Goal: Connect with others: Connect with others

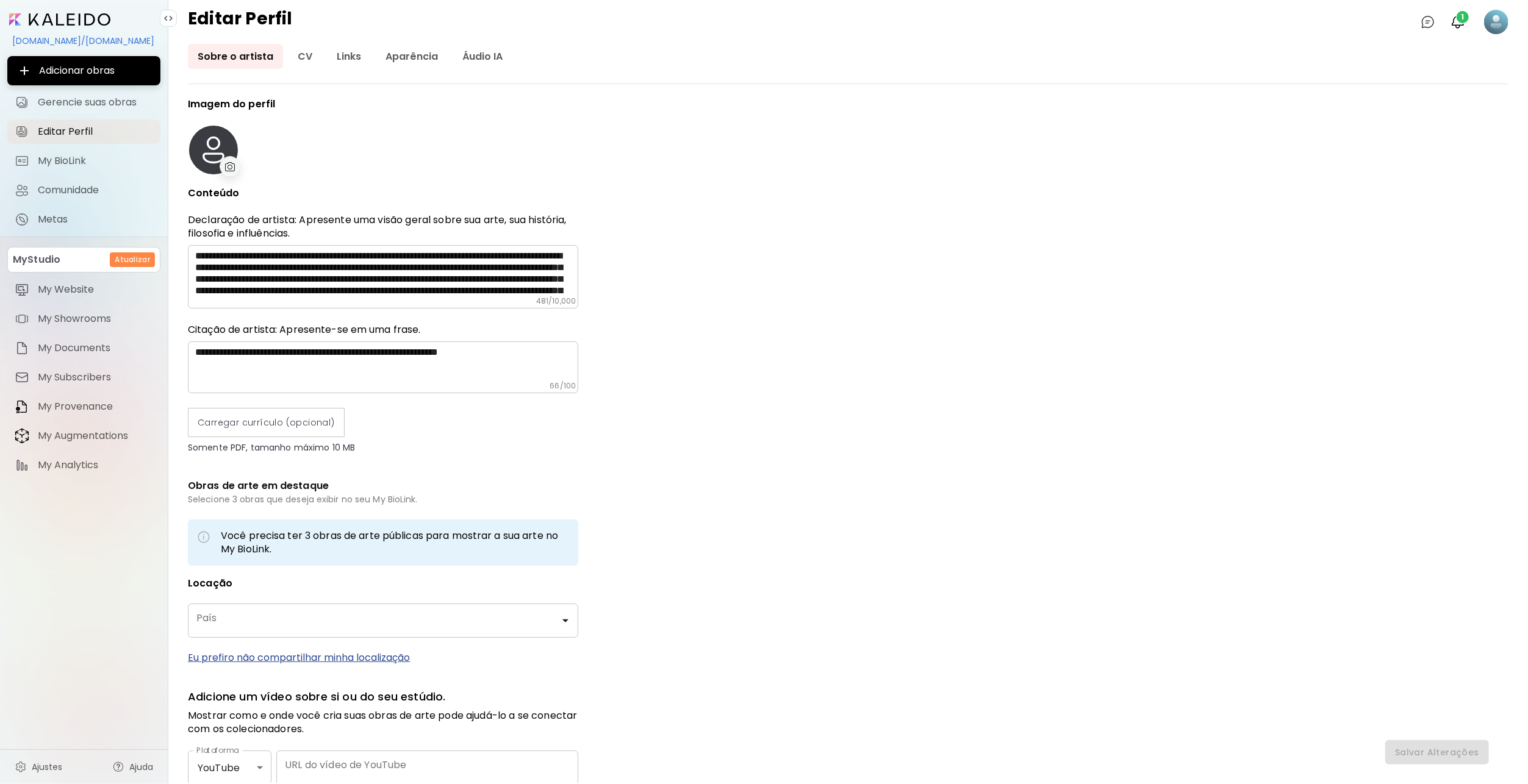
type input "******"
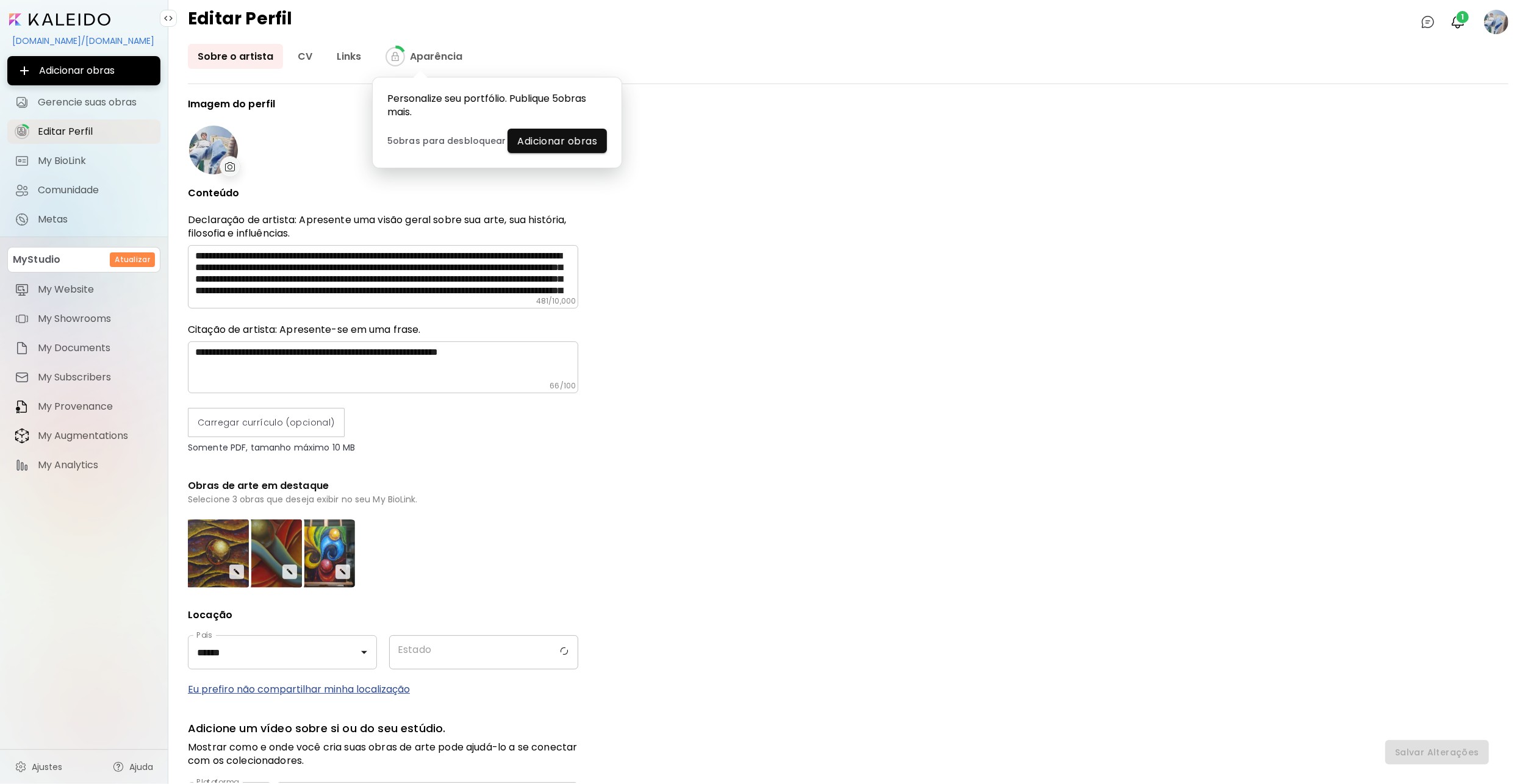
type input "*****"
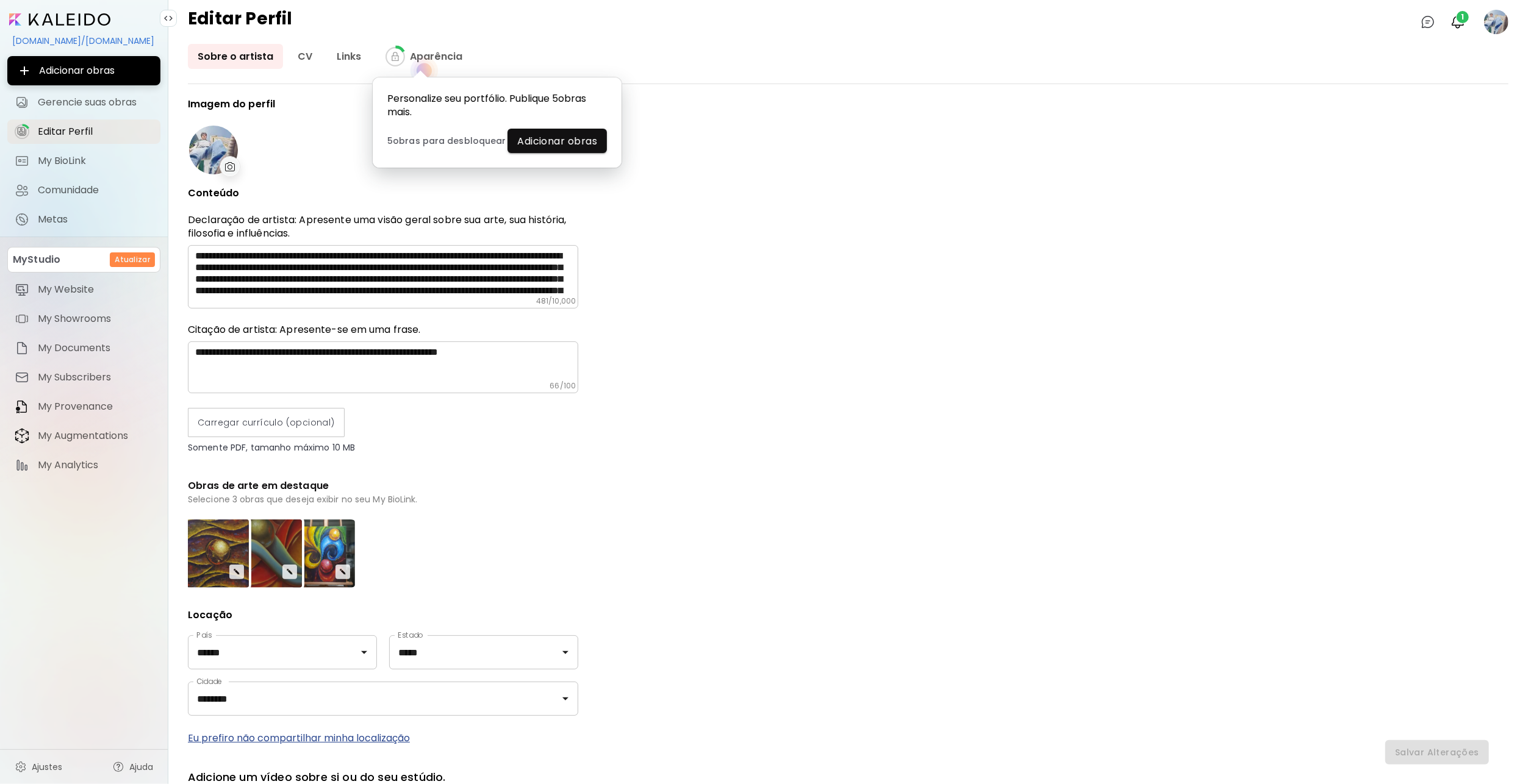
click at [1155, 180] on div "**********" at bounding box center [848, 440] width 1320 height 685
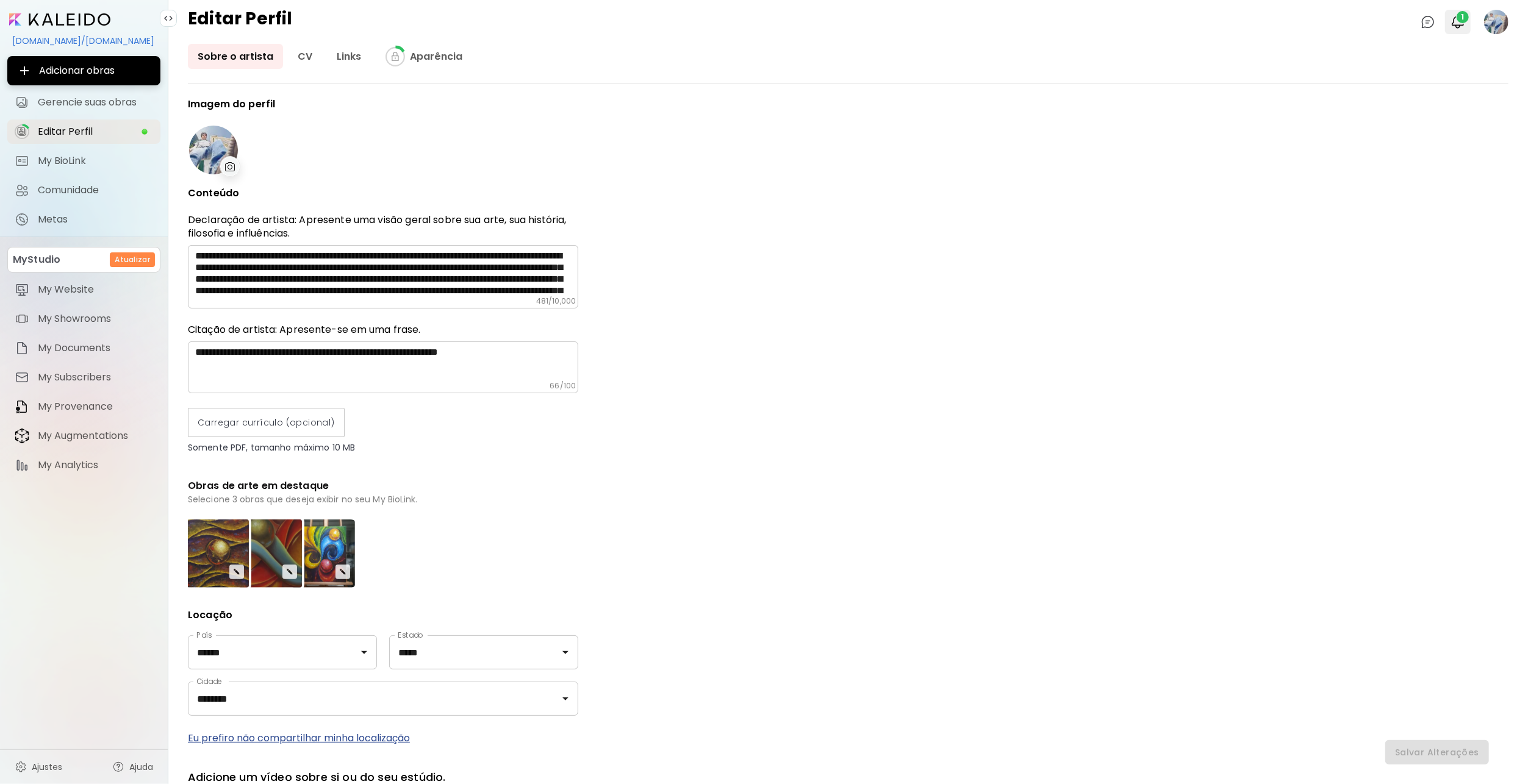
click at [1463, 26] on img "button" at bounding box center [1457, 22] width 15 height 15
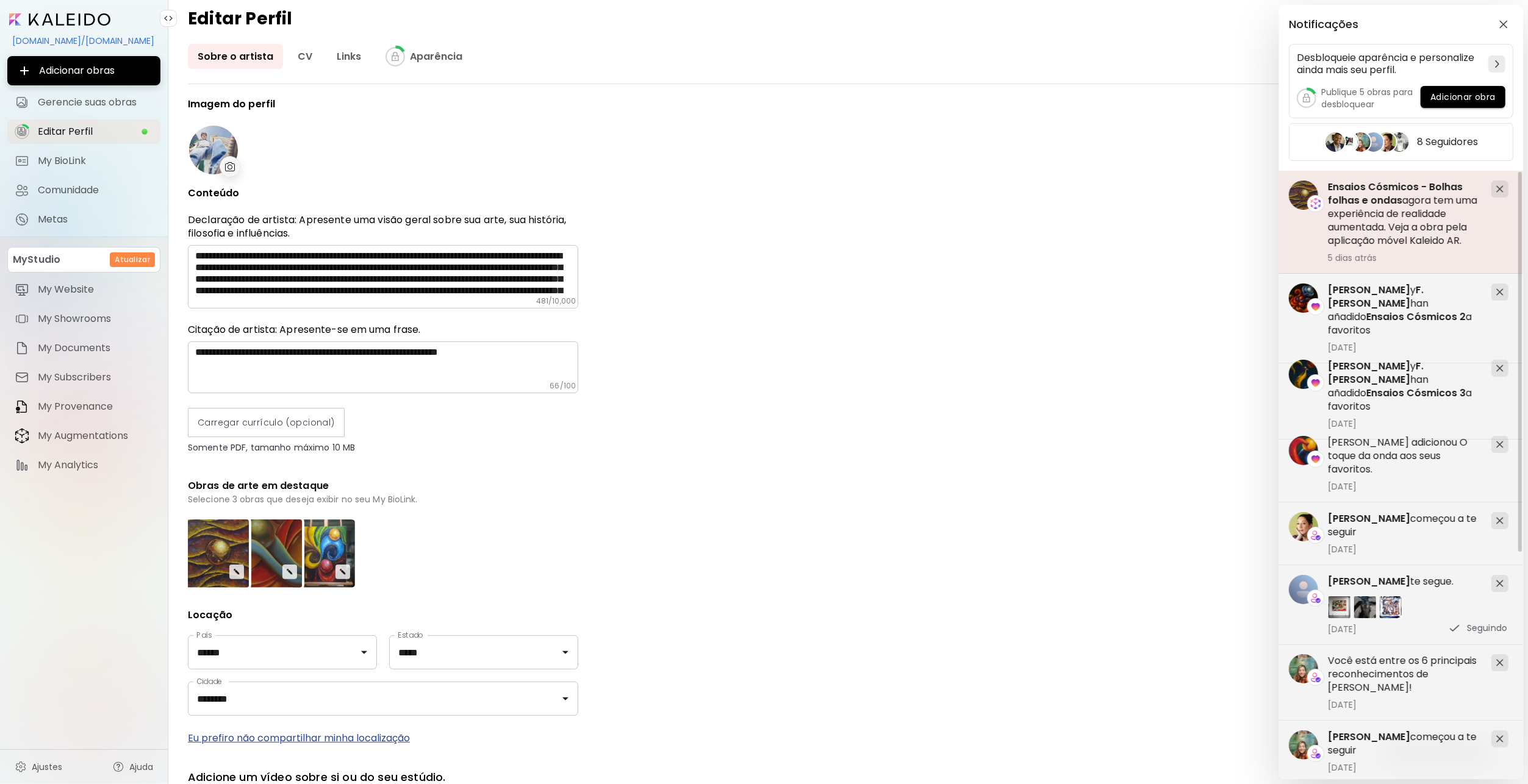
click at [1443, 230] on h5 "Ensaios Cósmicos - Bolhas folhas e ondas agora tem uma experiência de realidade…" at bounding box center [1405, 214] width 154 height 67
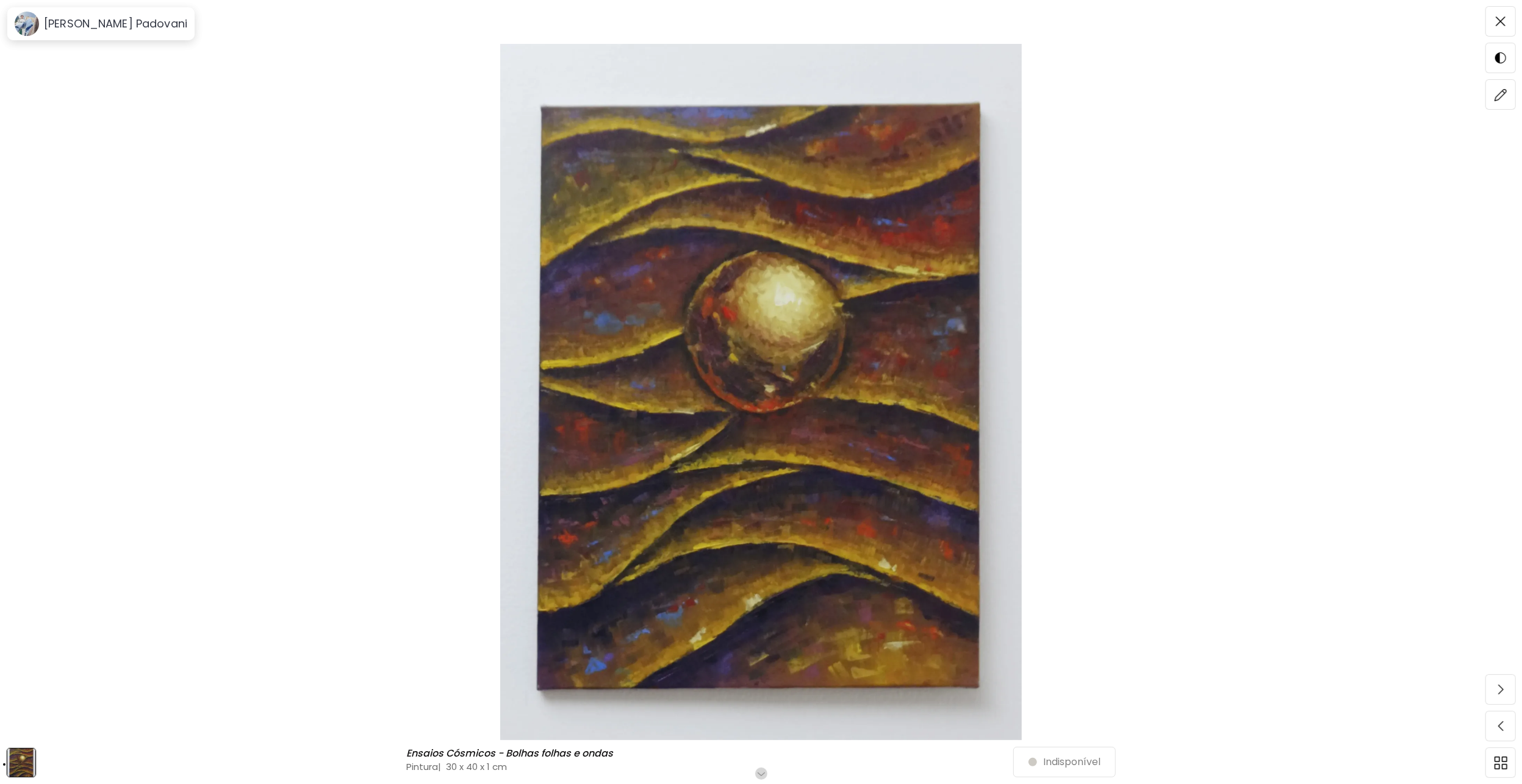
scroll to position [61, 0]
click at [769, 773] on h6 "Role para mais" at bounding box center [761, 774] width 63 height 10
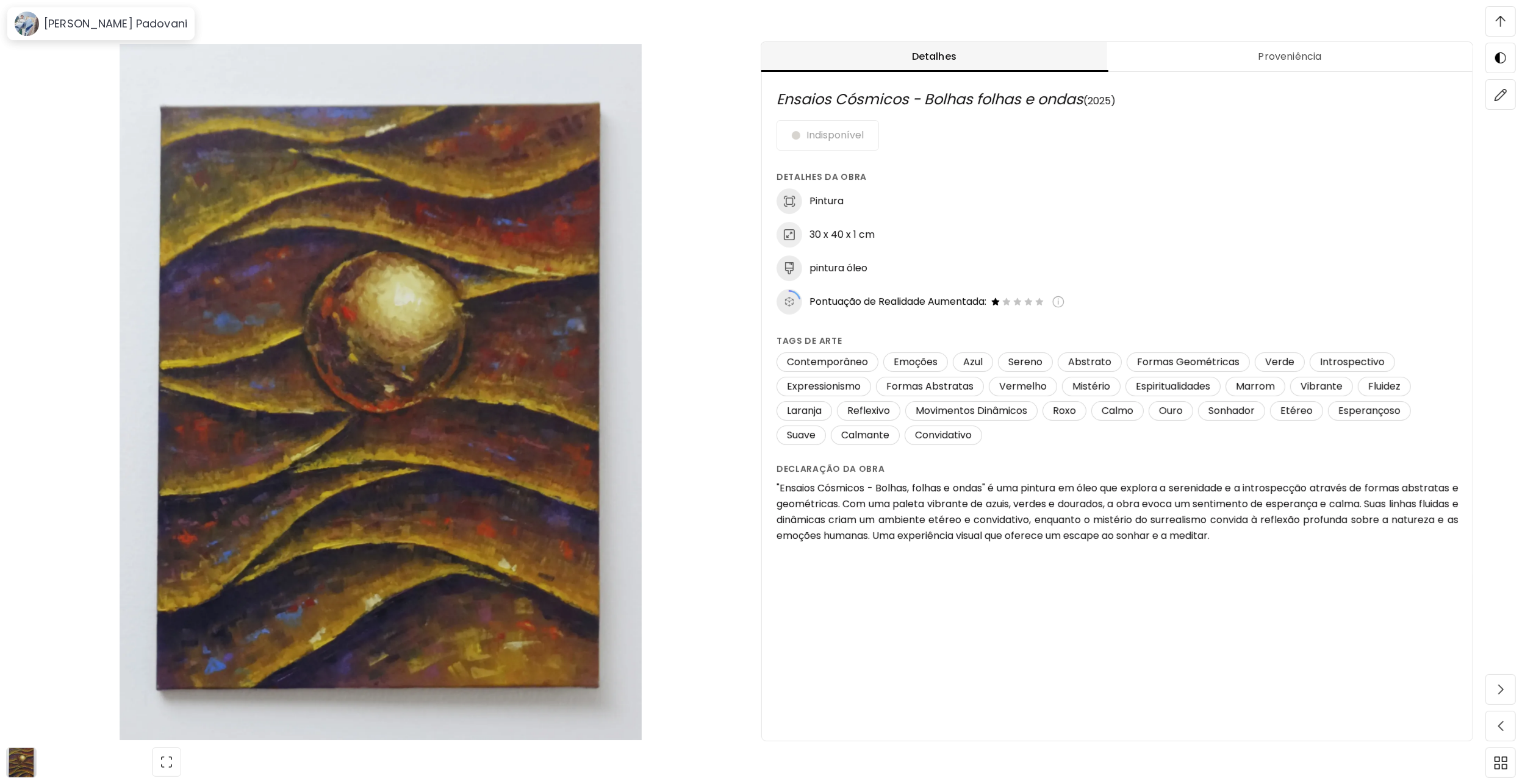
scroll to position [639, 0]
click at [165, 767] on img "button" at bounding box center [166, 761] width 15 height 15
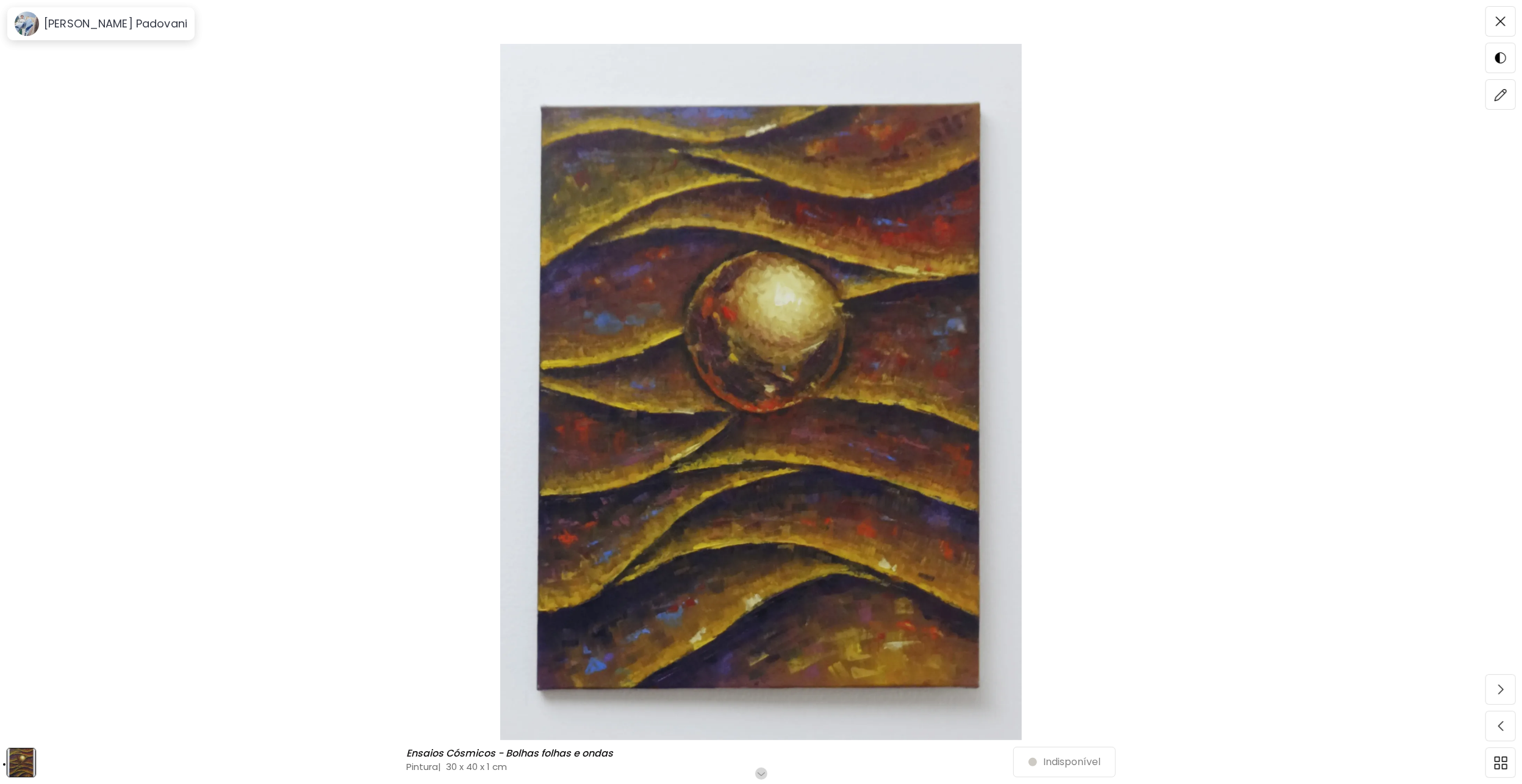
click at [1349, 546] on img at bounding box center [761, 392] width 1420 height 696
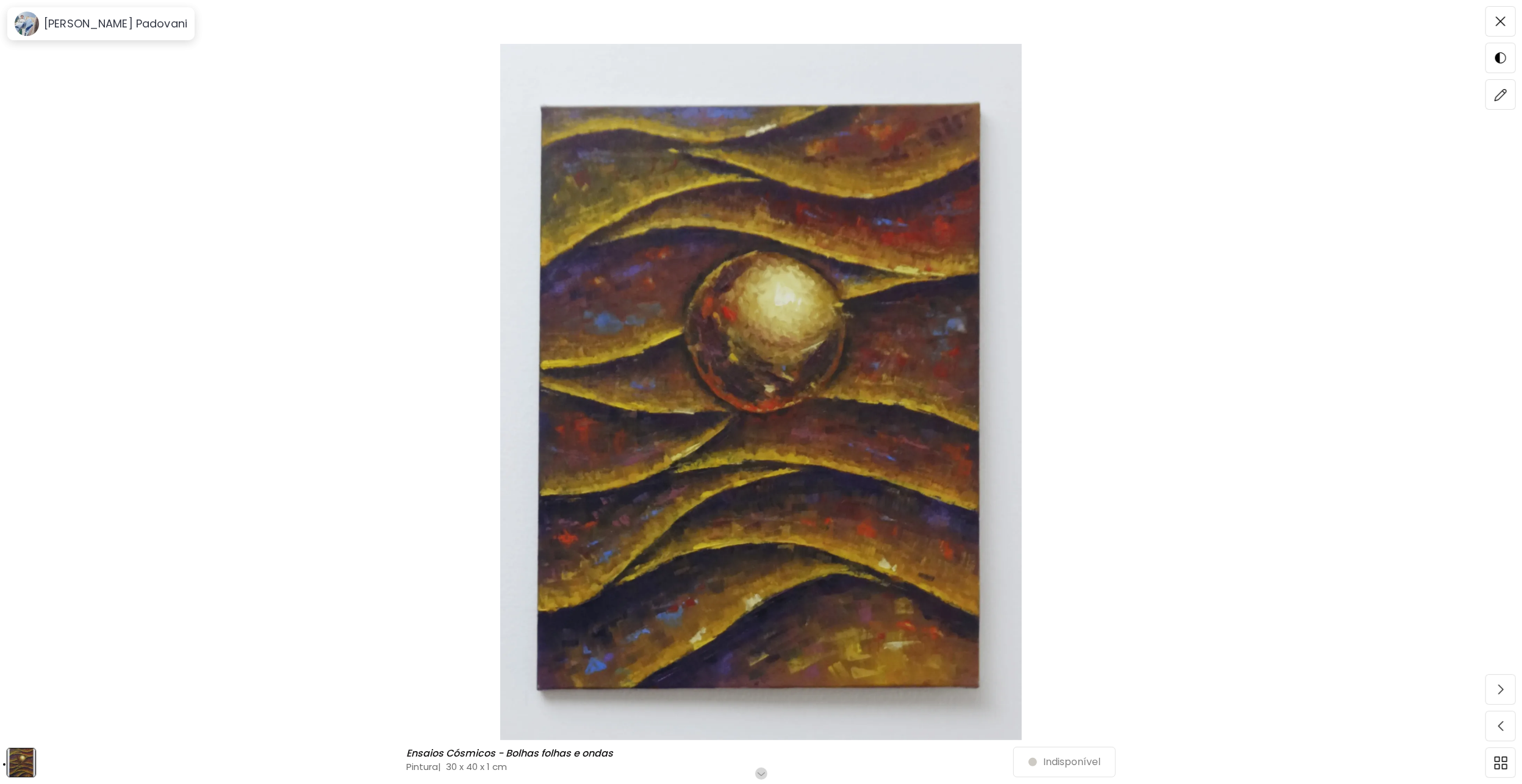
click at [1517, 12] on div "Ensaios Cósmicos - Bolhas folhas e ondas Ensaios Cósmicos - Bolhas folhas e ond…" at bounding box center [761, 392] width 1522 height 784
click at [1511, 24] on span at bounding box center [1500, 22] width 26 height 26
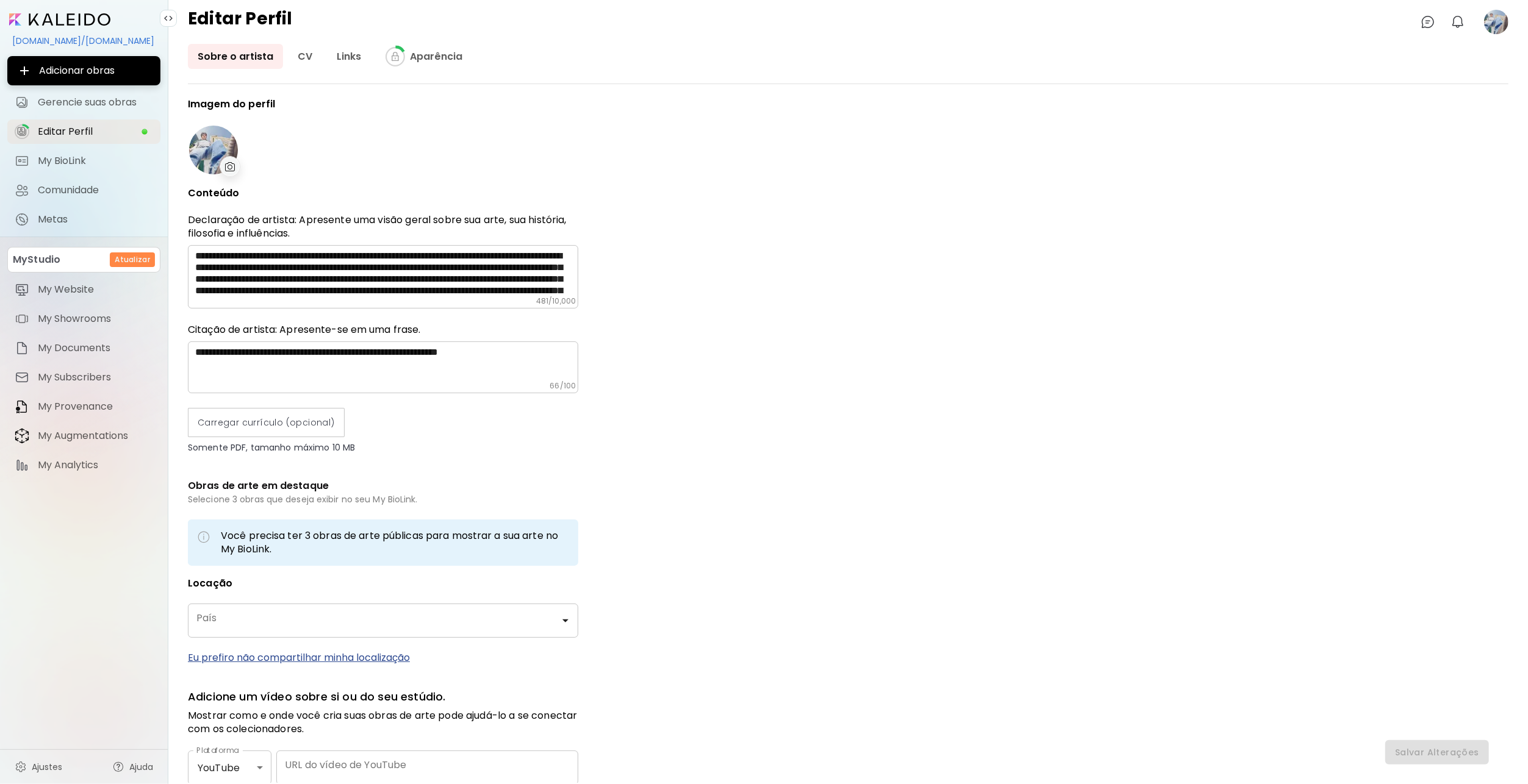
type input "******"
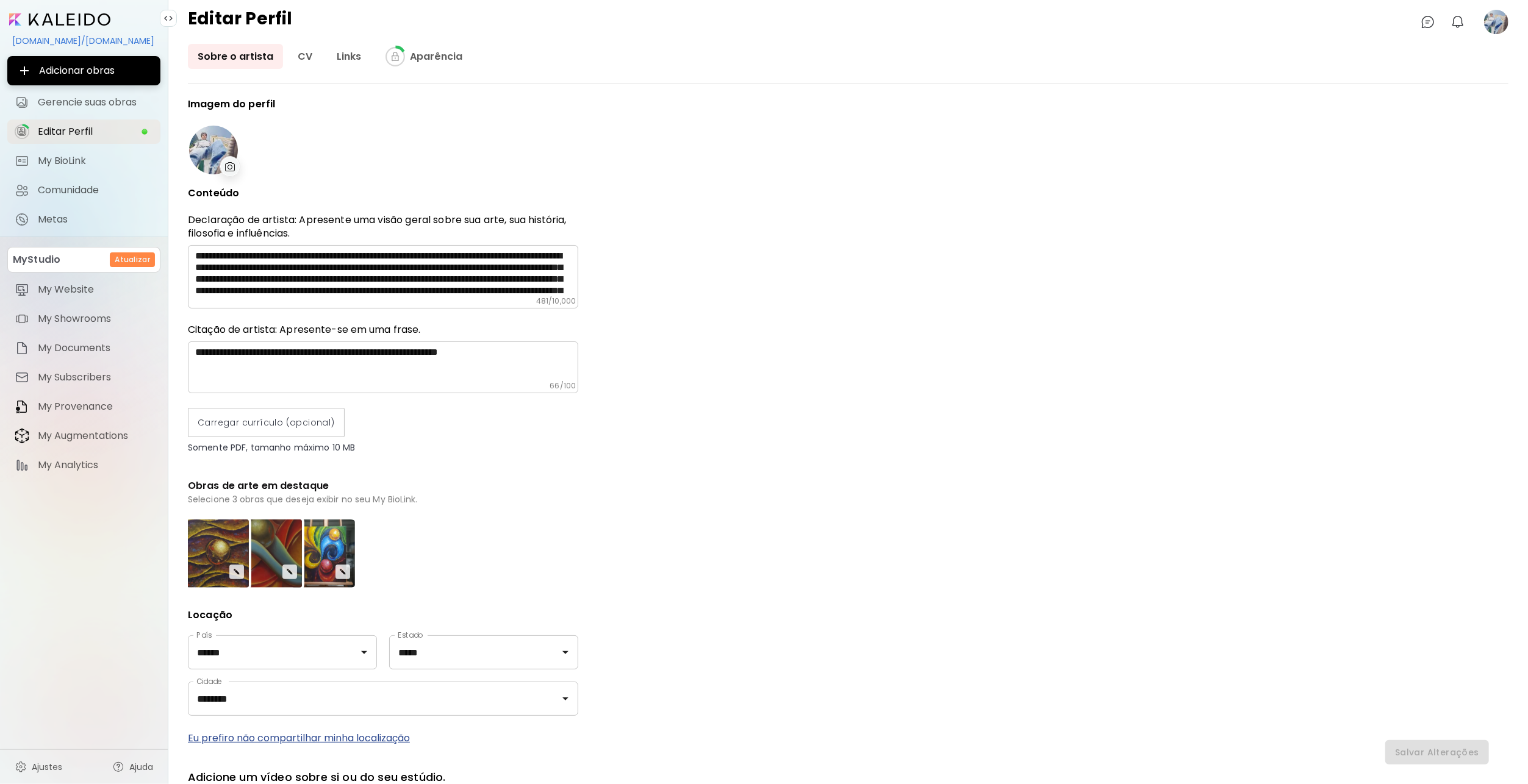
click at [71, 19] on input "image" at bounding box center [59, 20] width 101 height 12
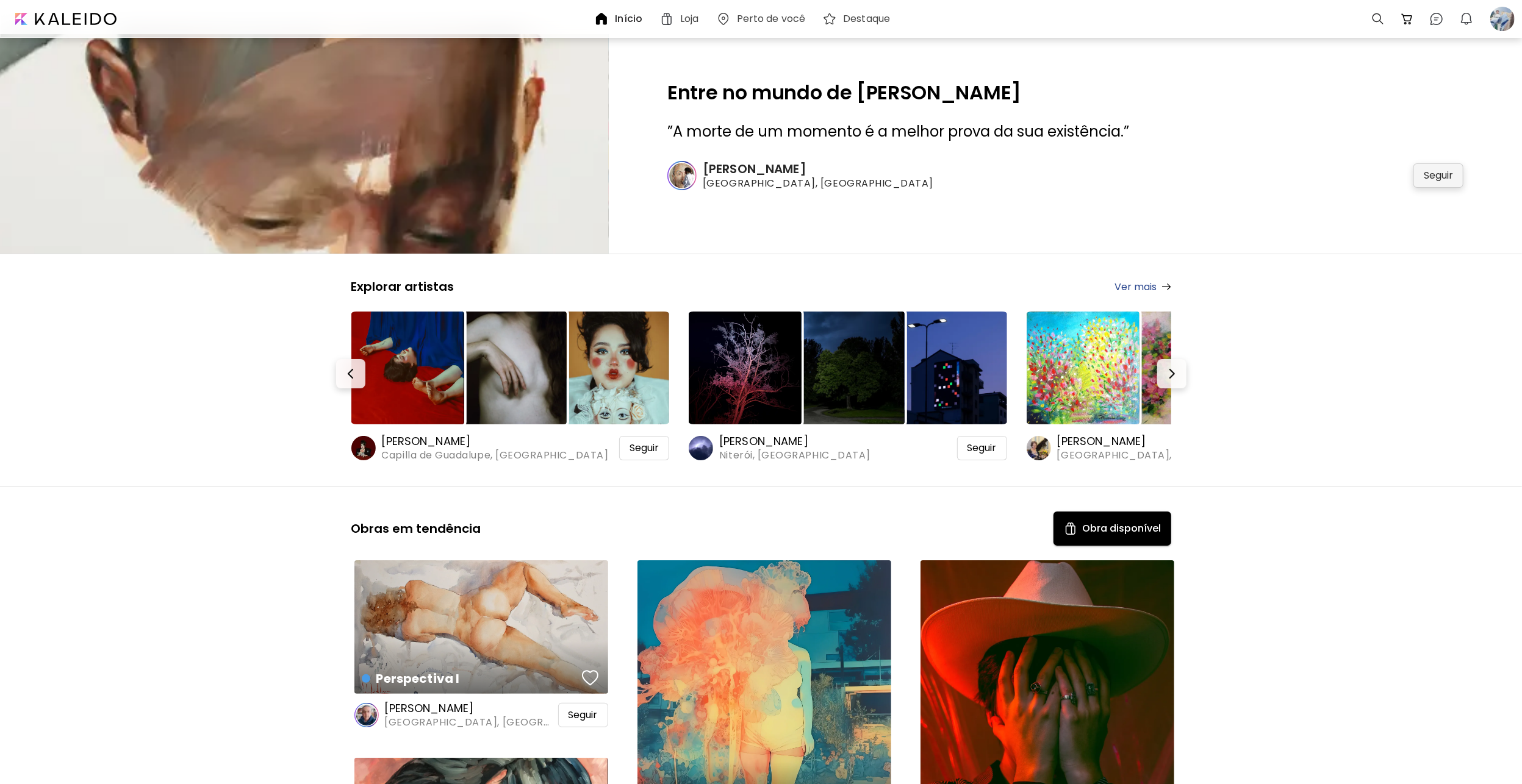
click at [1461, 169] on div "Seguir" at bounding box center [1438, 175] width 50 height 25
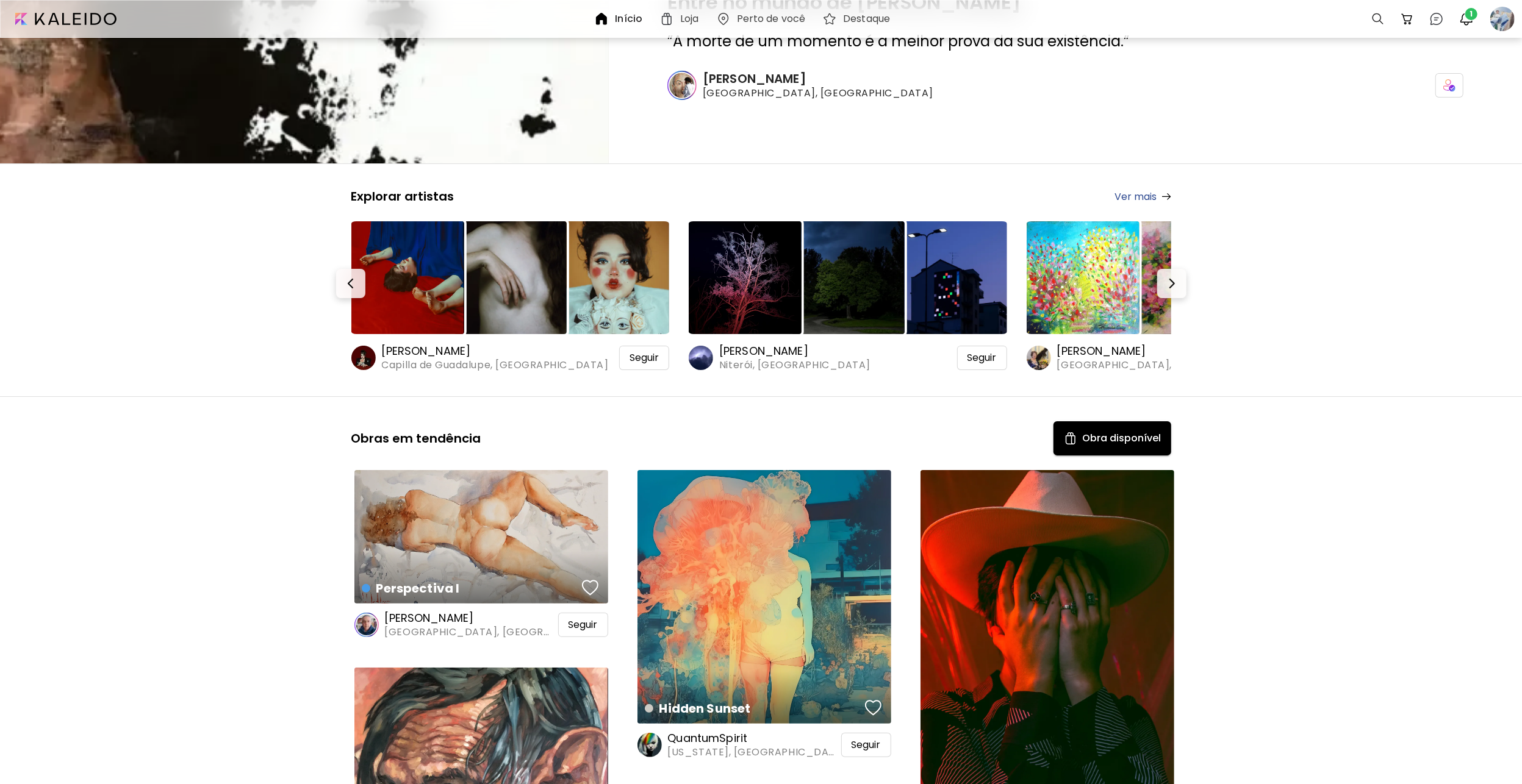
scroll to position [244, 0]
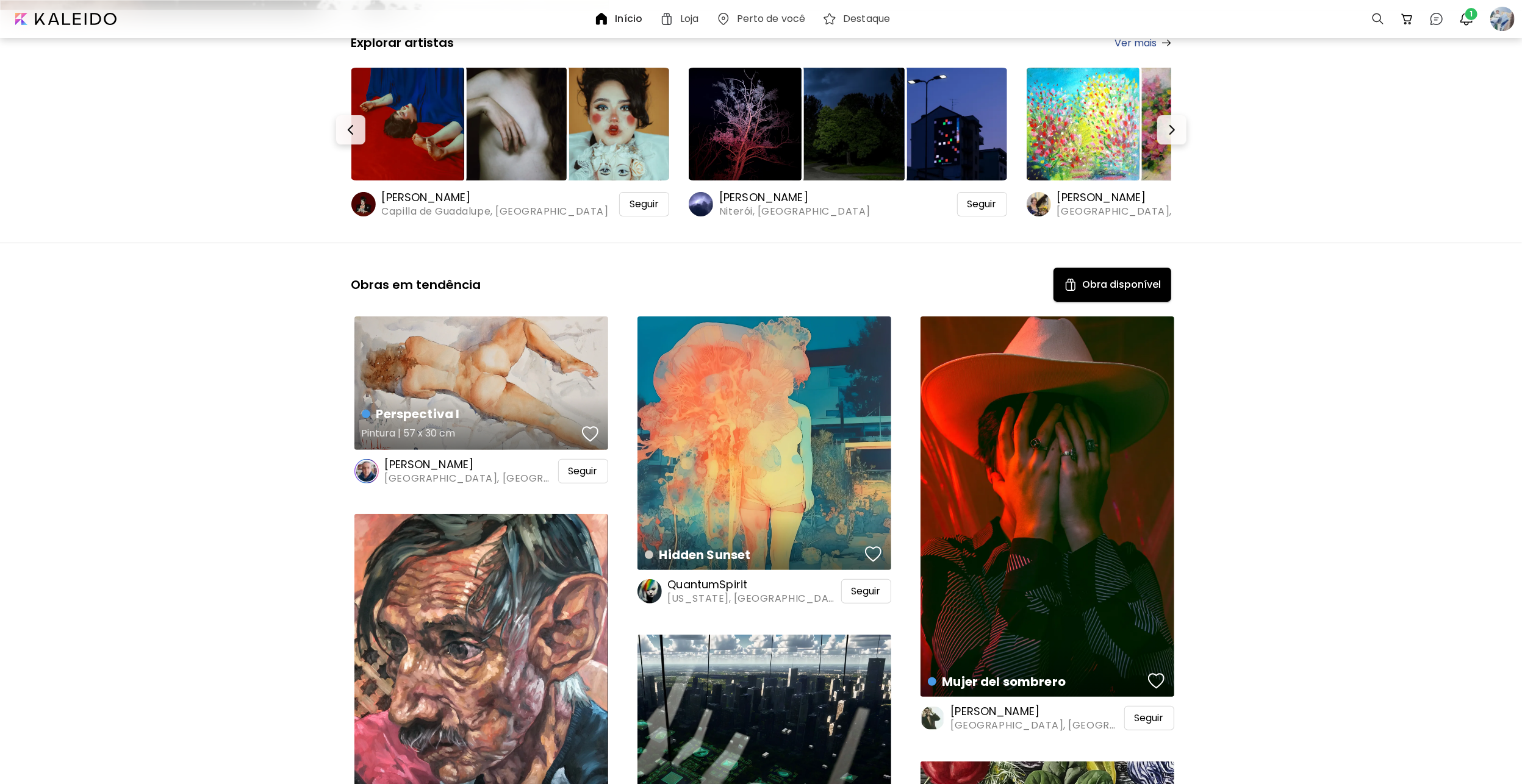
click at [586, 425] on div "button" at bounding box center [590, 434] width 17 height 19
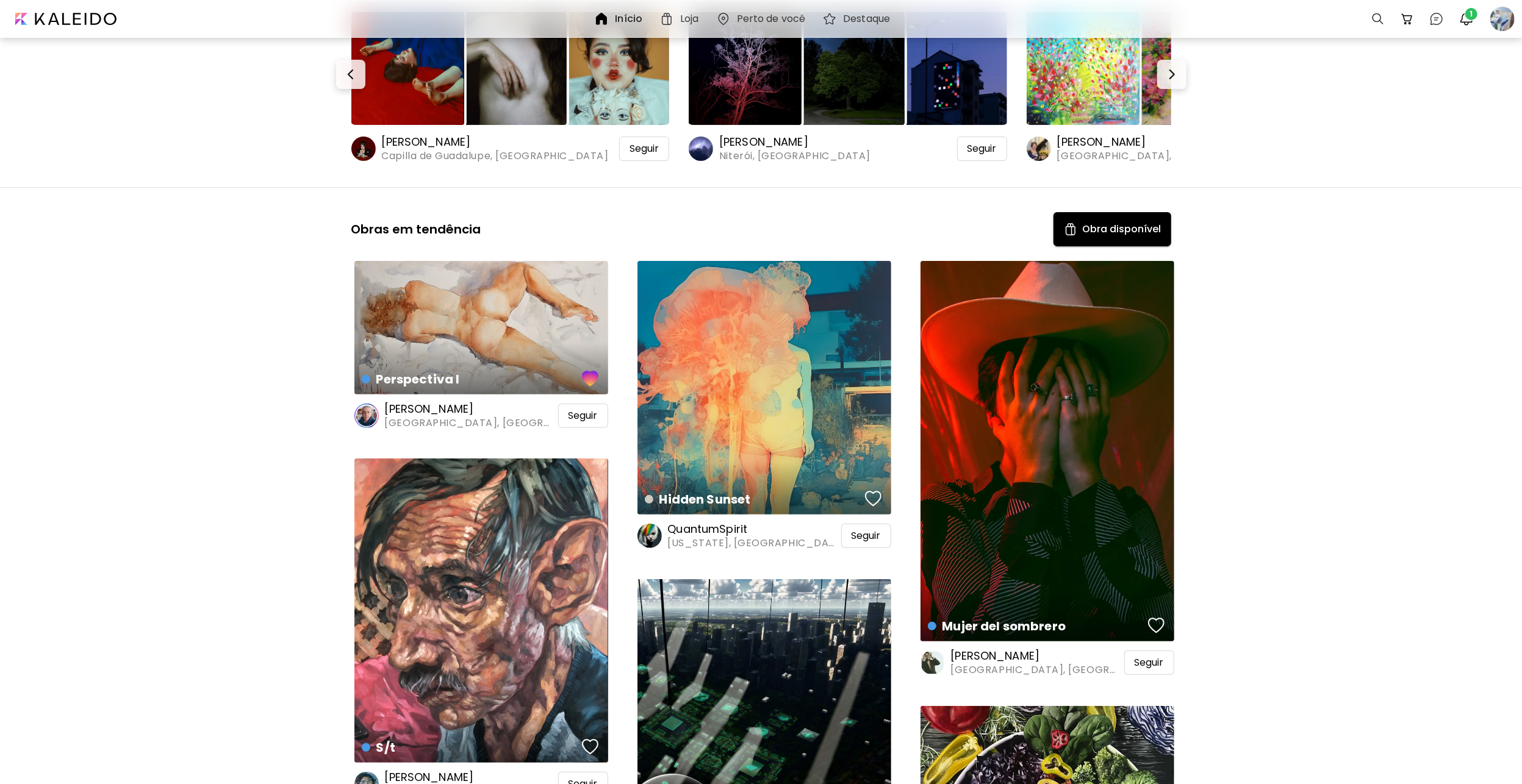
scroll to position [365, 0]
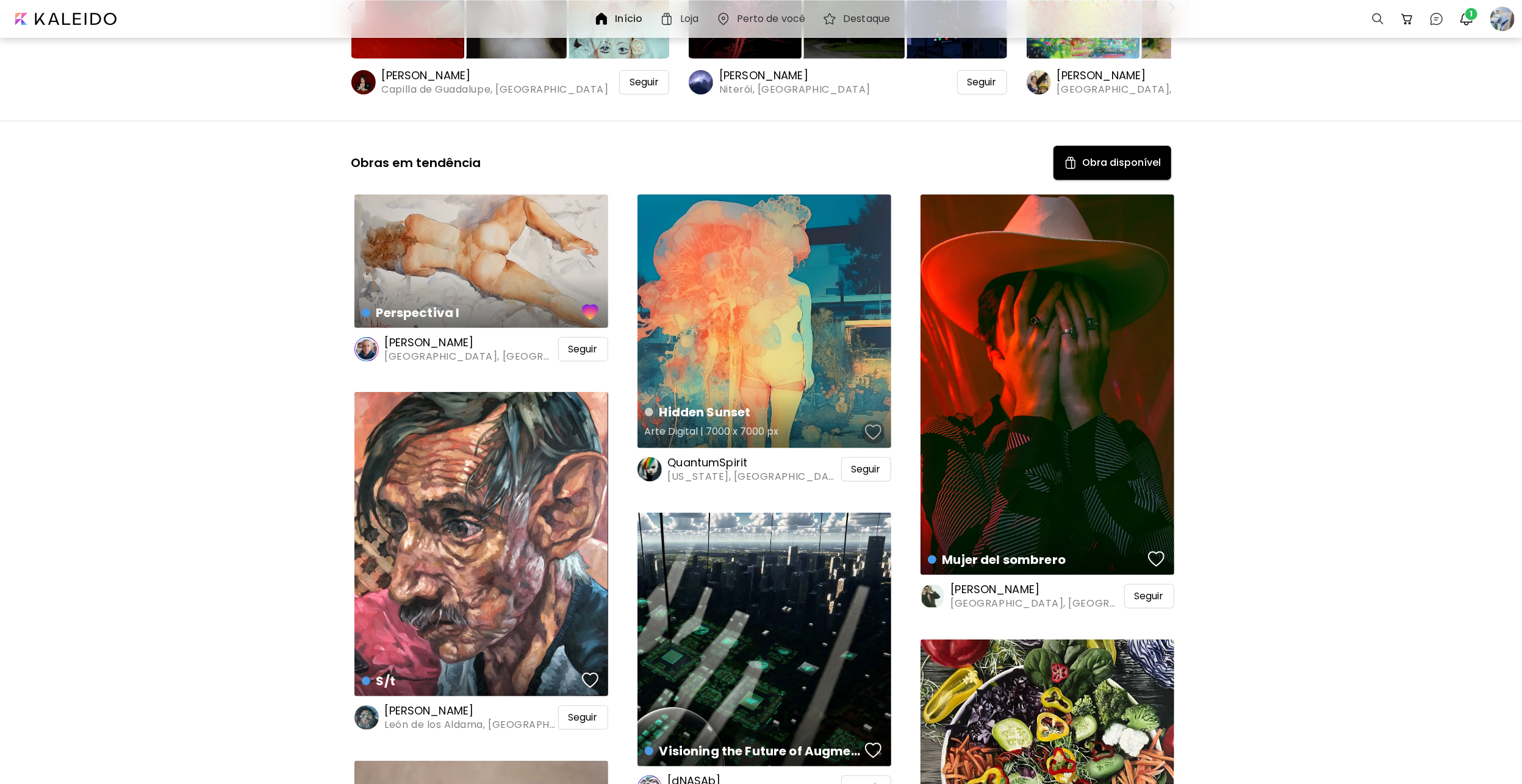
click at [874, 434] on div "button" at bounding box center [873, 432] width 17 height 19
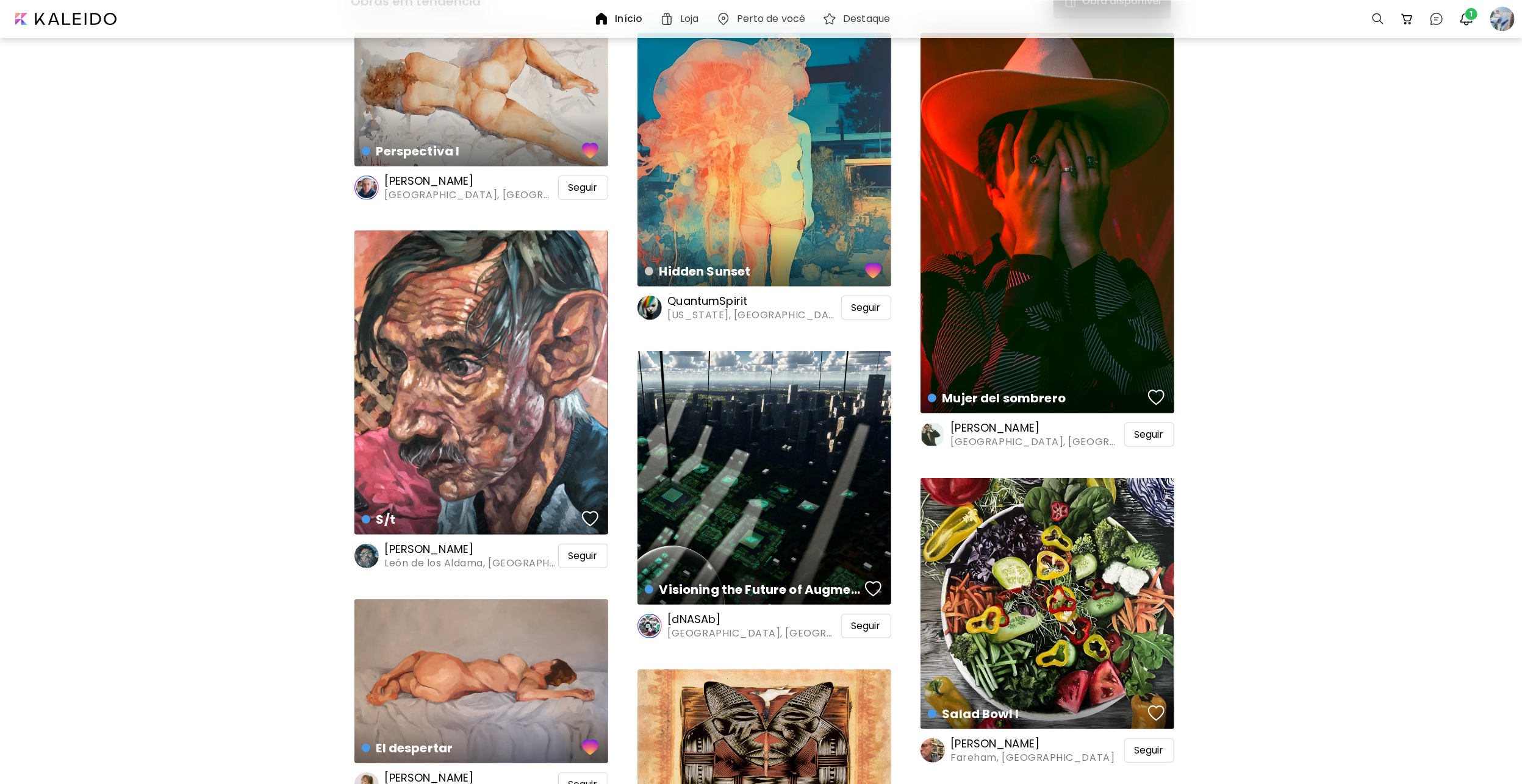
scroll to position [549, 0]
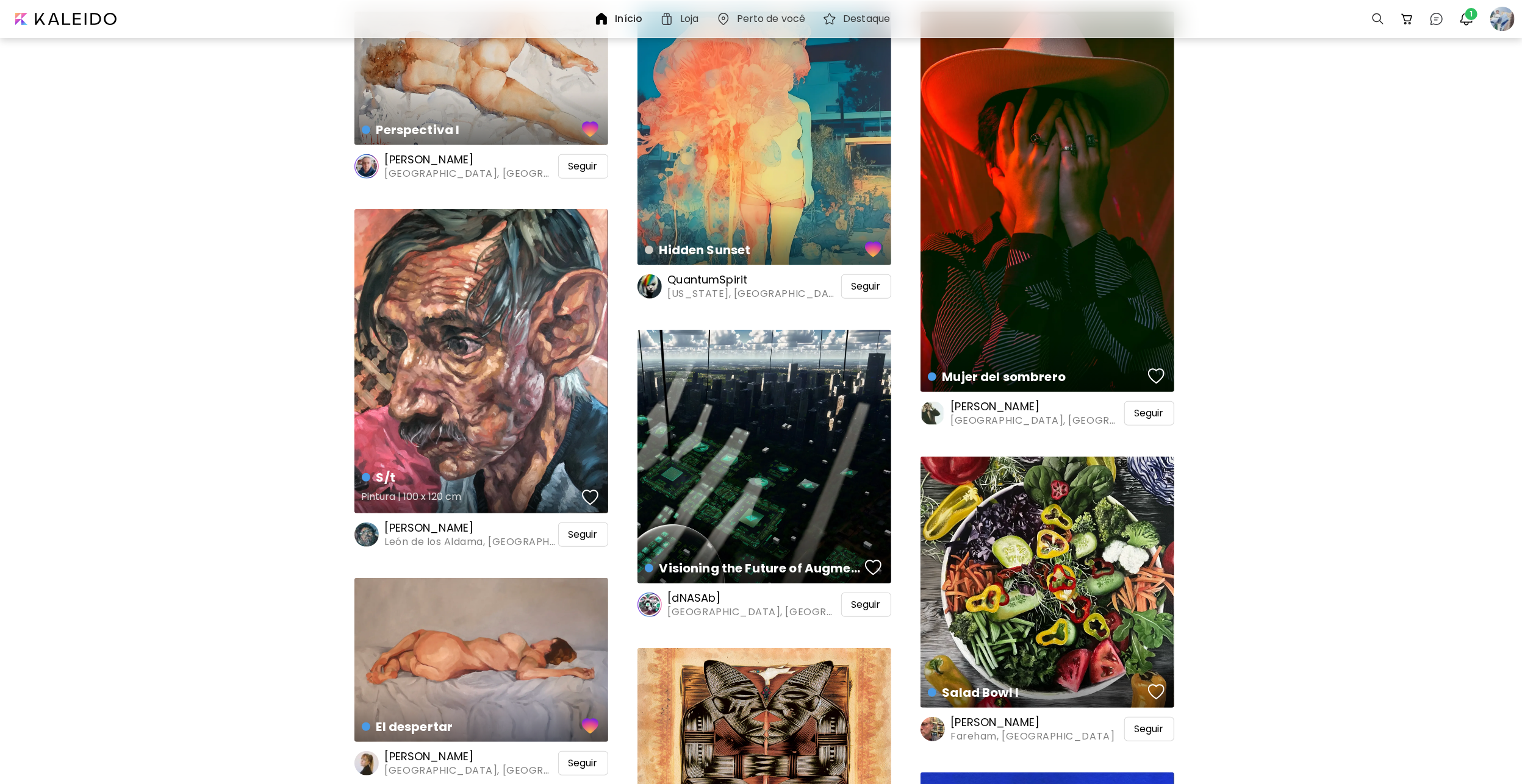
click at [585, 492] on div "button" at bounding box center [590, 497] width 17 height 19
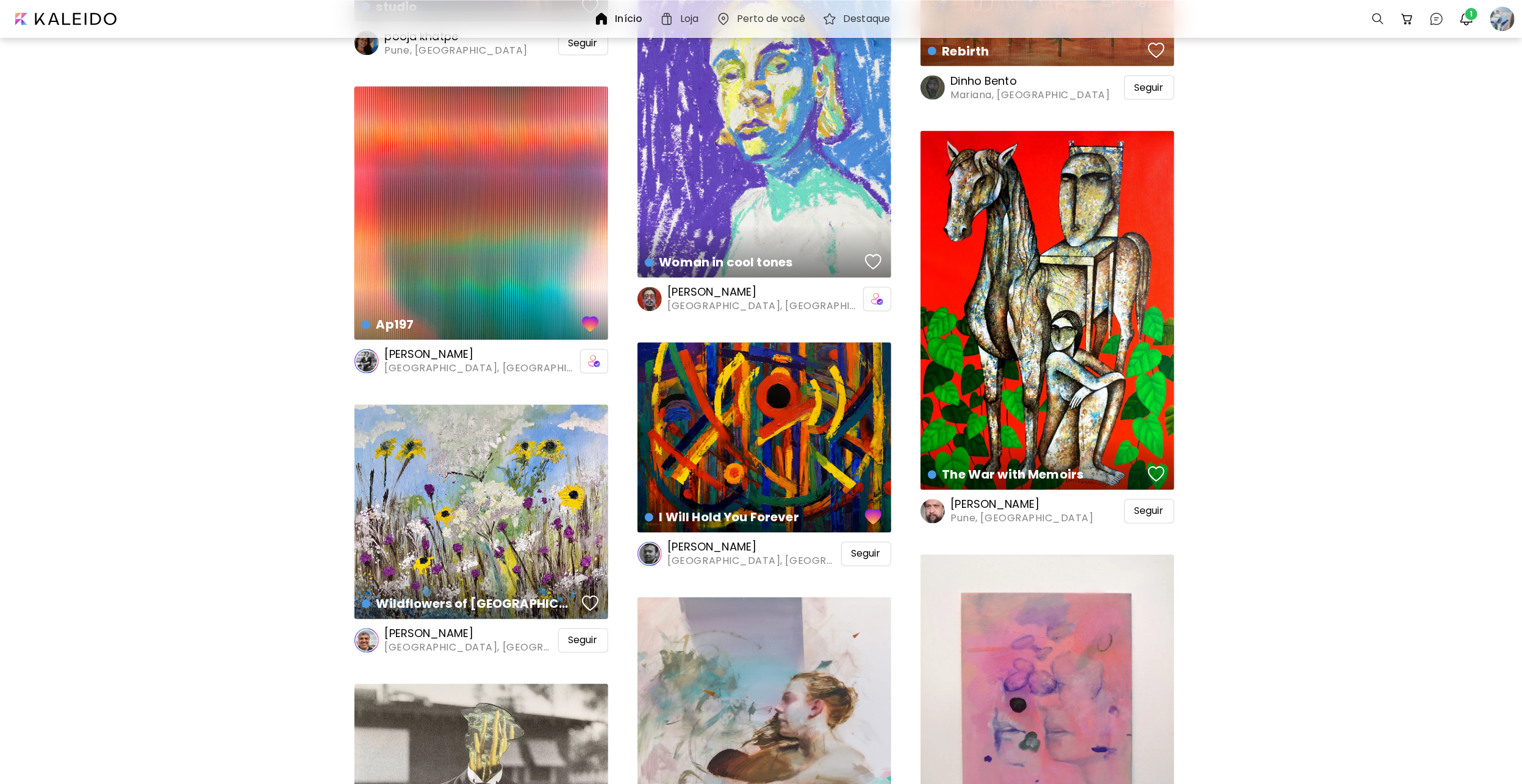
scroll to position [7074, 0]
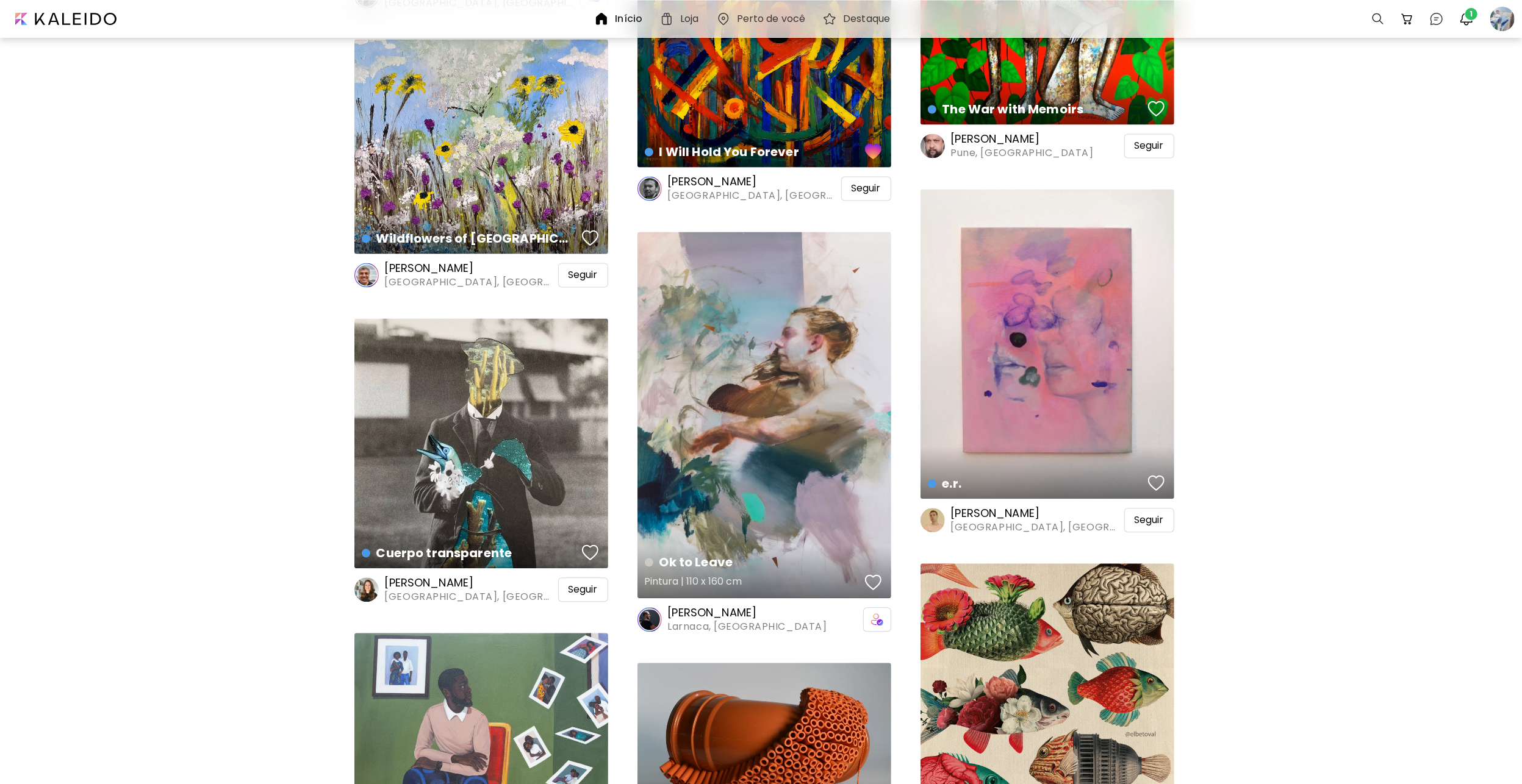
click at [877, 579] on div "button" at bounding box center [873, 582] width 17 height 19
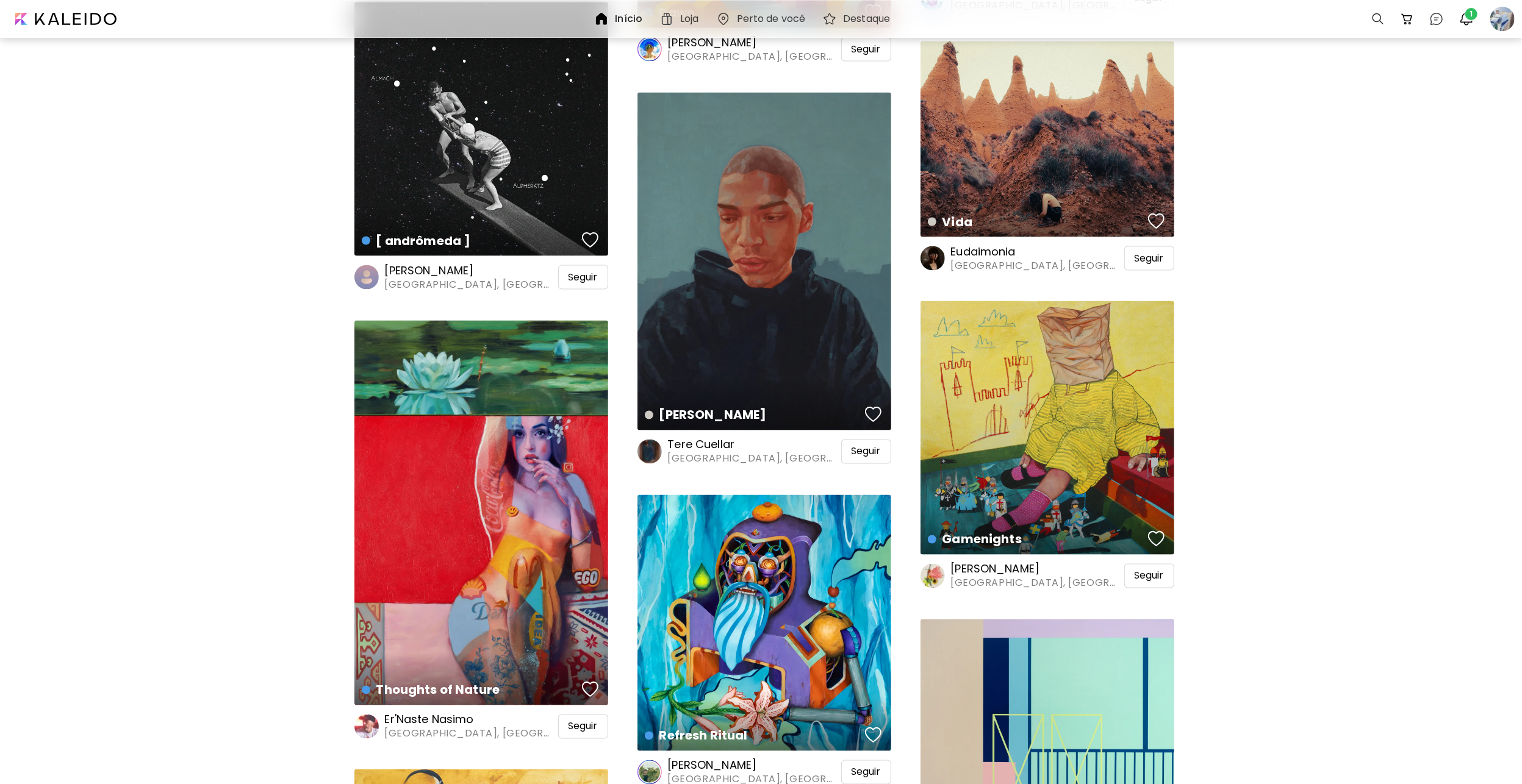
scroll to position [11098, 0]
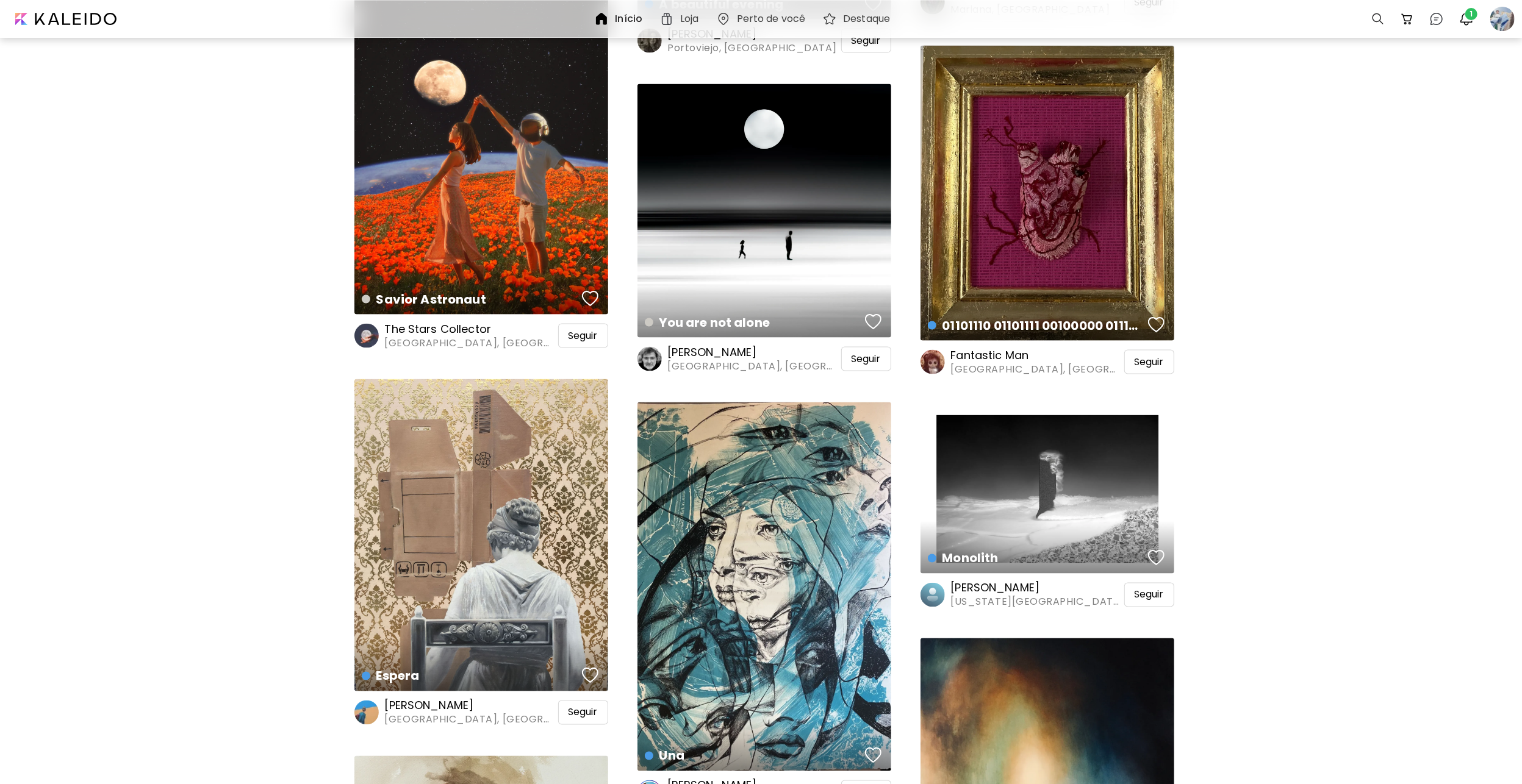
scroll to position [15550, 0]
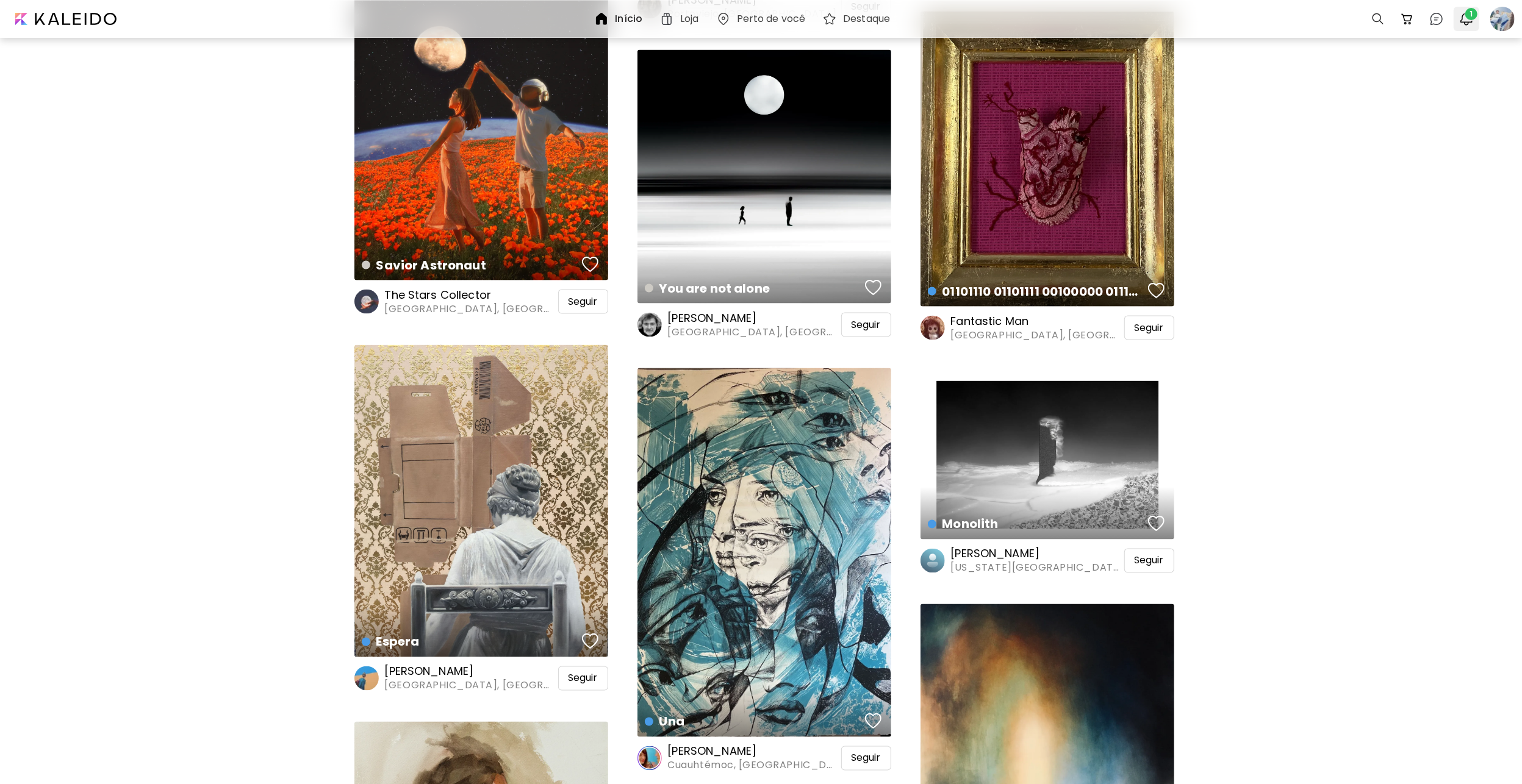
click at [1456, 17] on button "1" at bounding box center [1466, 19] width 21 height 21
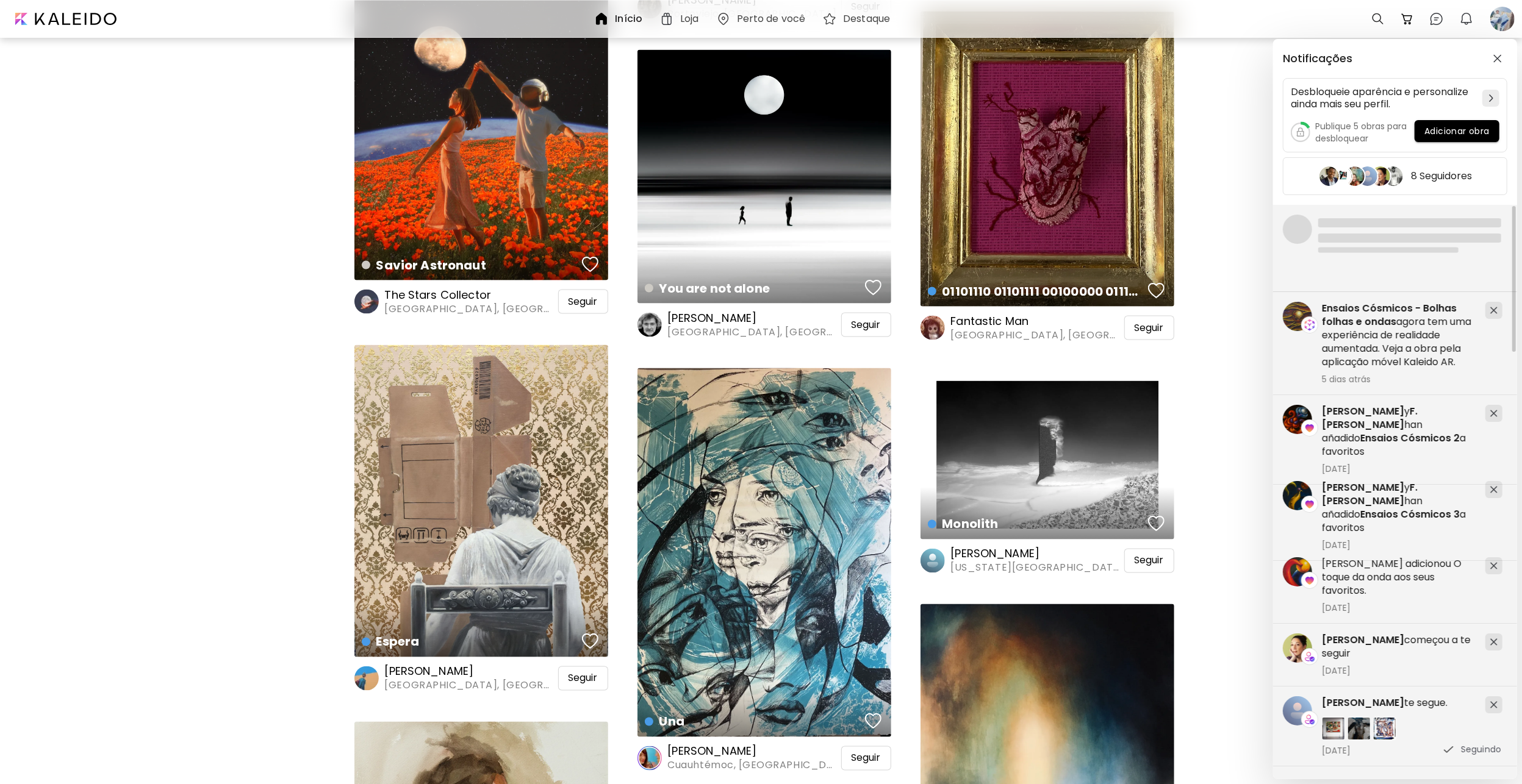
click at [1215, 272] on div "Notificações Desbloqueie aparência e personalize ainda mais seu perfil. Publiqu…" at bounding box center [761, 392] width 1522 height 784
